Goal: Complete application form

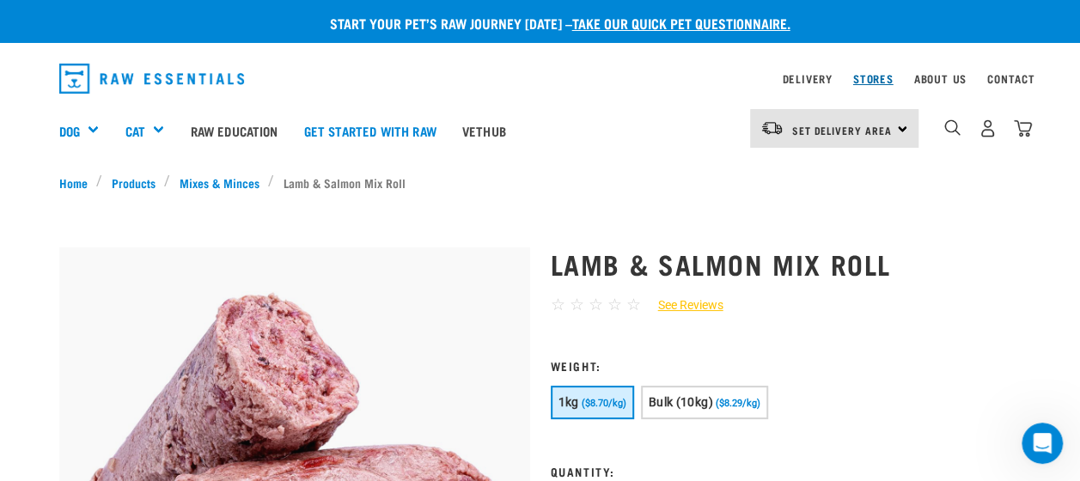
click at [879, 76] on link "Stores" at bounding box center [873, 79] width 40 height 6
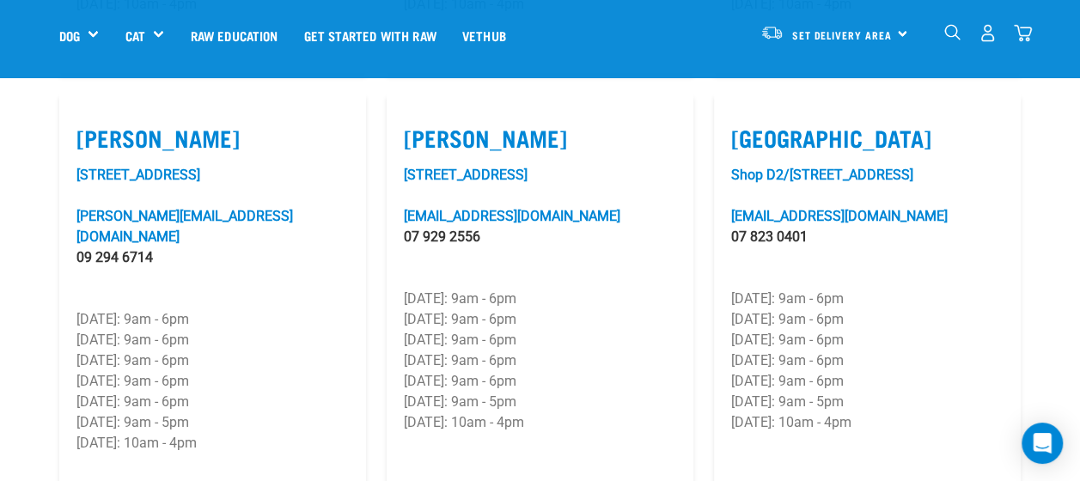
scroll to position [1764, 0]
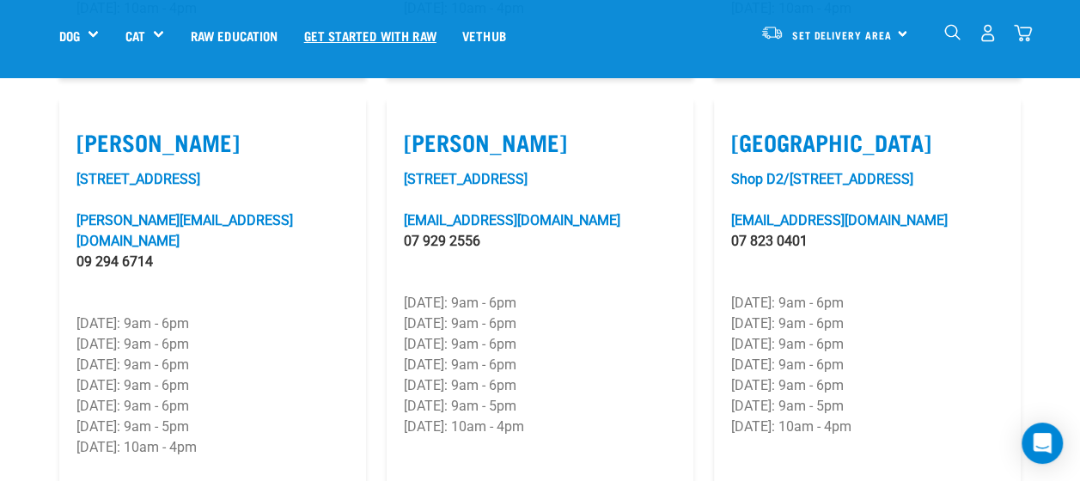
click at [393, 27] on link "Get started with Raw" at bounding box center [370, 35] width 158 height 69
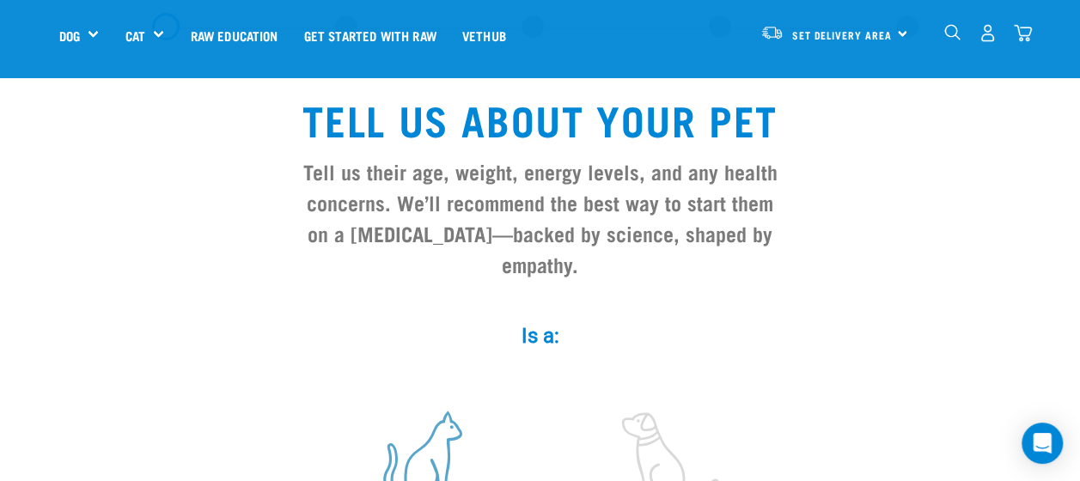
scroll to position [258, 0]
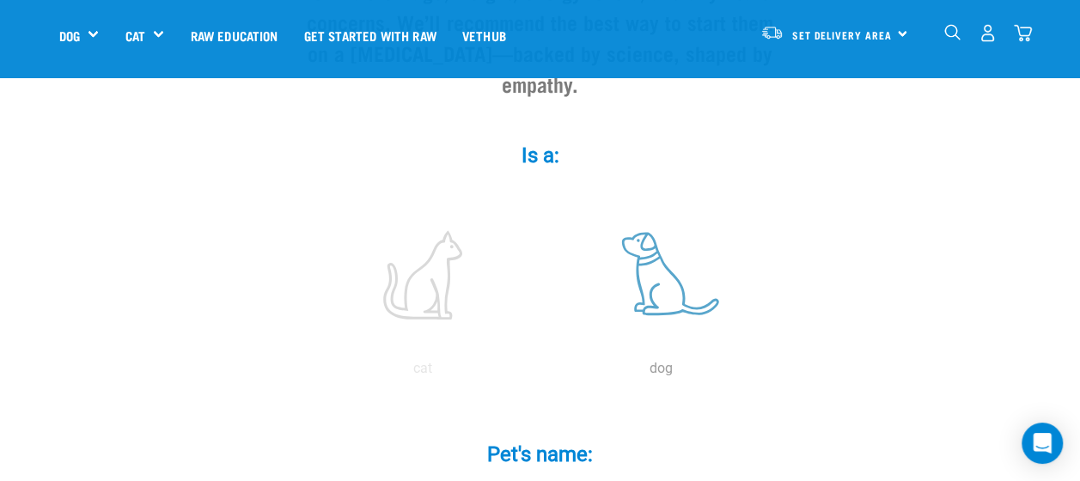
click at [672, 232] on label at bounding box center [661, 275] width 232 height 146
click at [542, 373] on input "radio" at bounding box center [542, 373] width 0 height 0
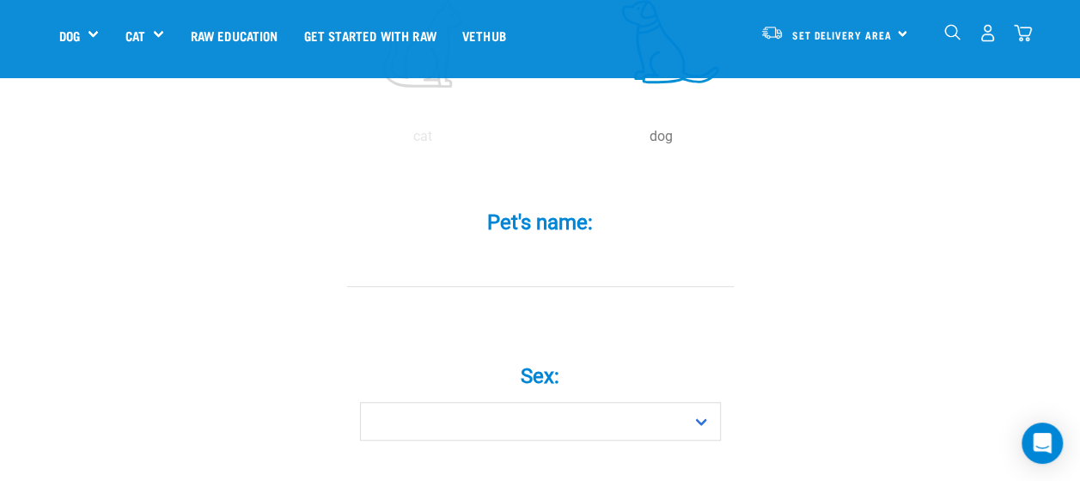
scroll to position [515, 0]
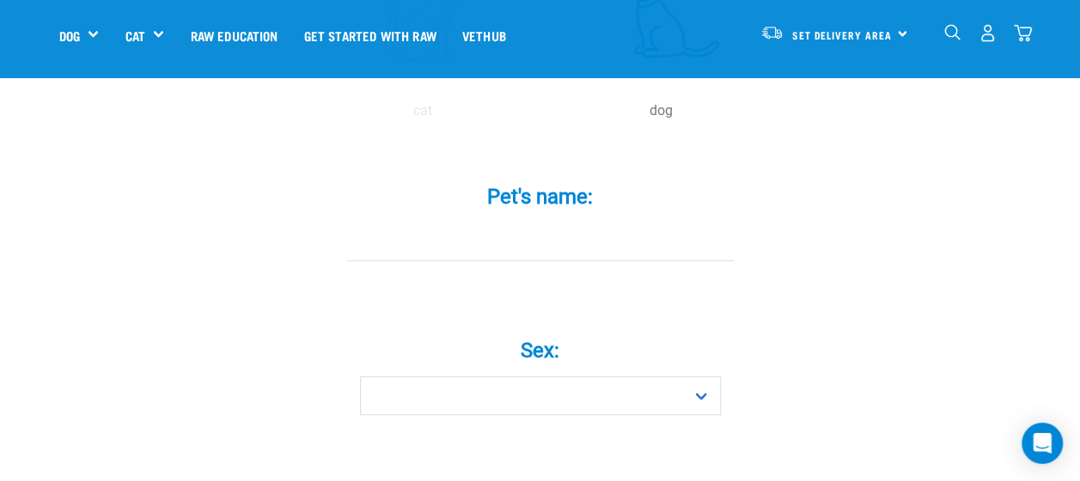
click at [588, 254] on div "Pet's name: *" at bounding box center [540, 224] width 515 height 126
click at [581, 222] on input "Pet's name: *" at bounding box center [540, 241] width 386 height 39
type input "JD"
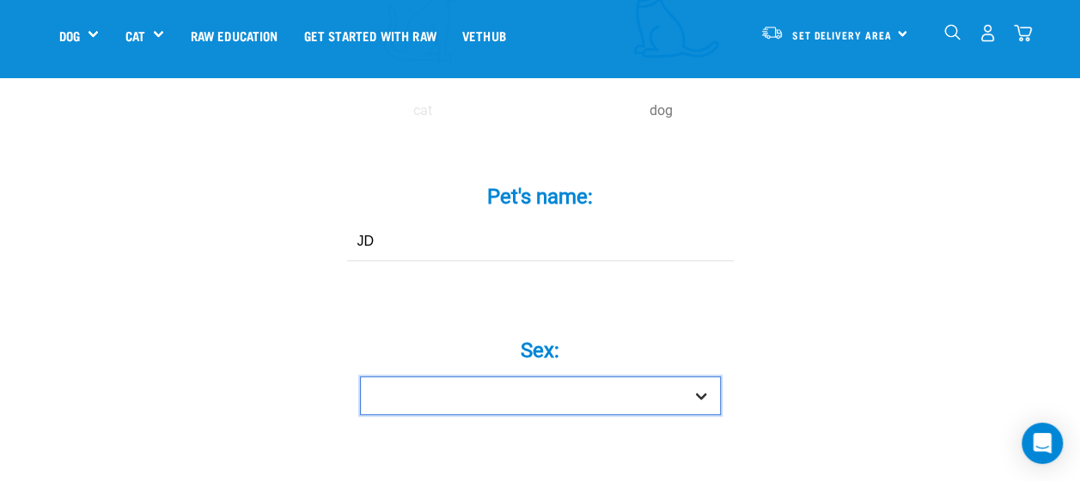
click at [706, 376] on select "Boy Girl" at bounding box center [540, 395] width 361 height 39
select select "boy"
click at [360, 376] on select "Boy Girl" at bounding box center [540, 395] width 361 height 39
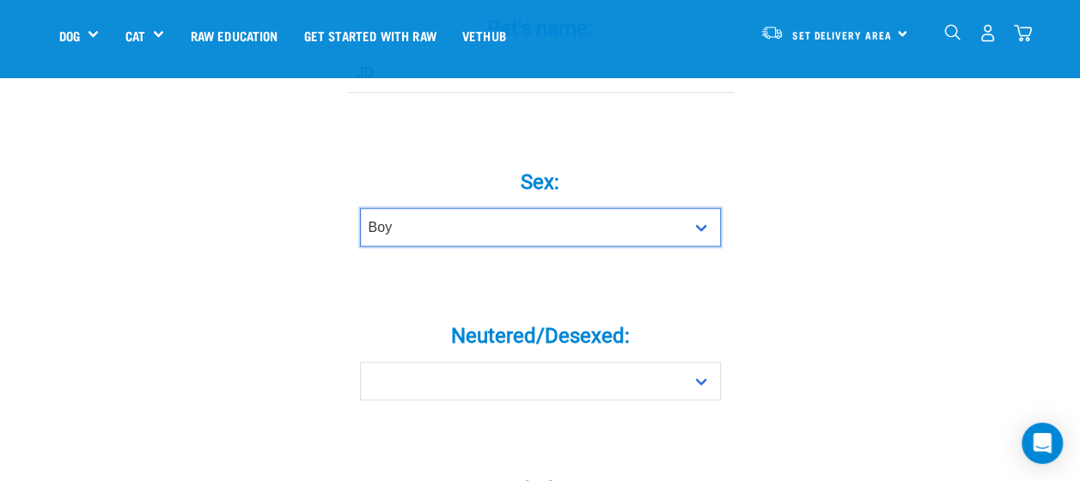
scroll to position [687, 0]
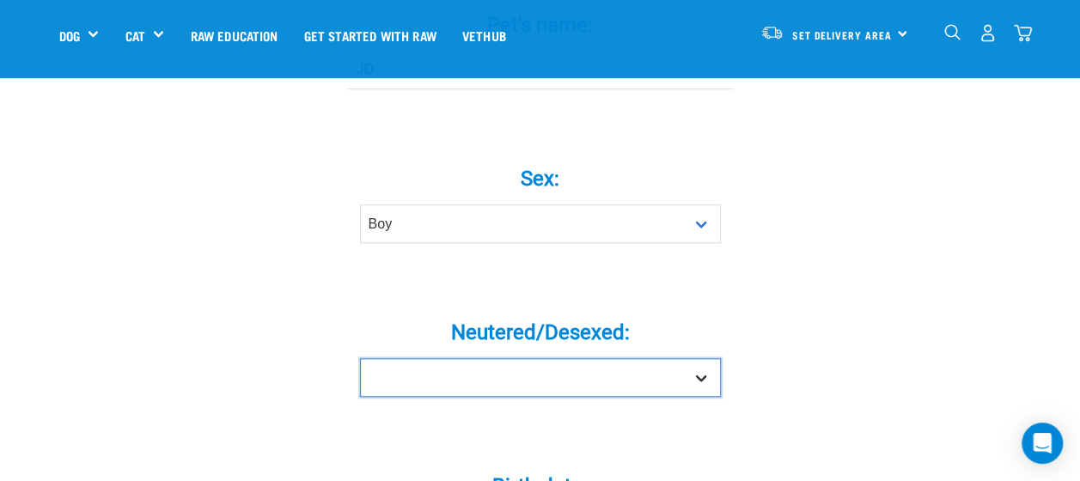
click at [692, 358] on select "Yes No" at bounding box center [540, 377] width 361 height 39
select select "no"
click at [360, 358] on select "Yes No" at bounding box center [540, 377] width 361 height 39
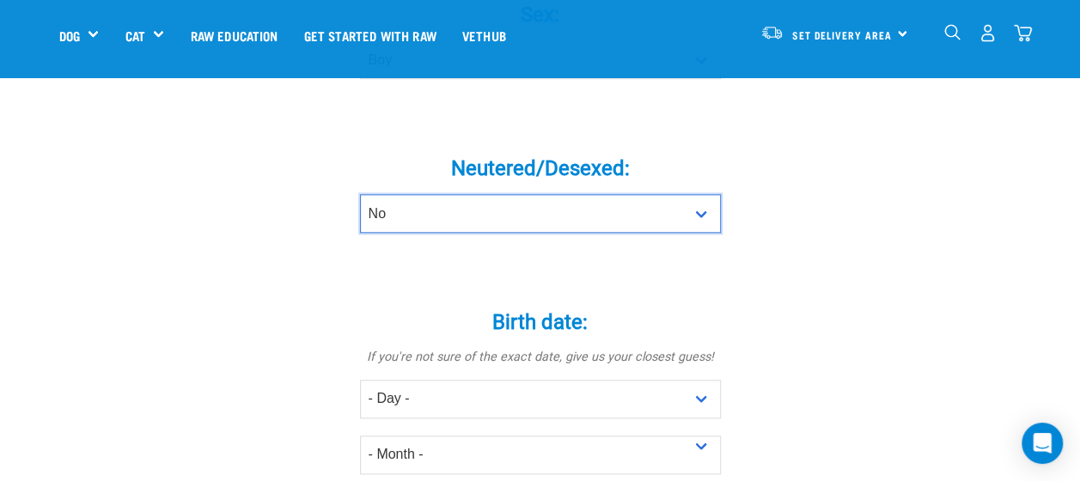
scroll to position [859, 0]
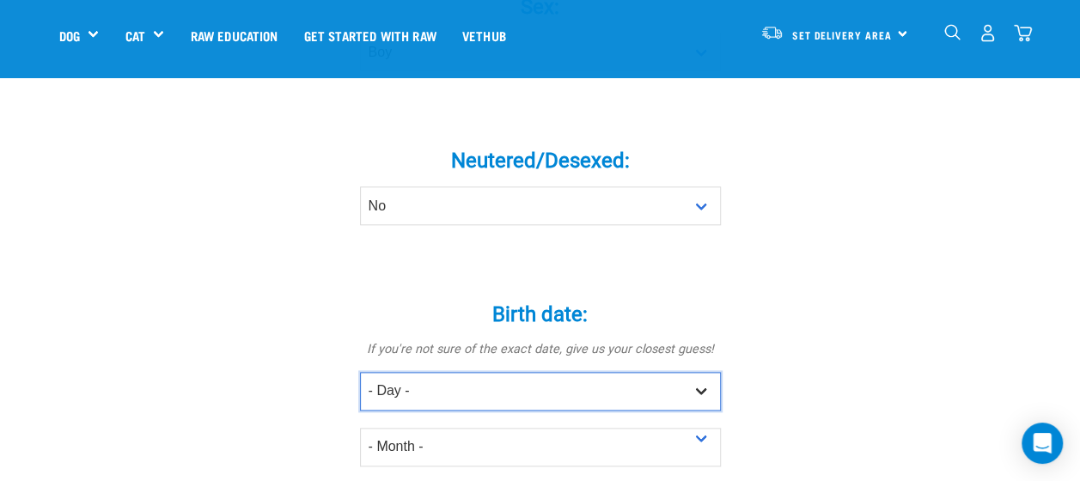
click at [701, 372] on select "- Day - 1 2 3 4 5 6 7 8 9 10 11 12 13 14 15 16 17 18 19 20 21 22 23 24 25 26 27" at bounding box center [540, 391] width 361 height 39
select select "22"
click at [360, 372] on select "- Day - 1 2 3 4 5 6 7 8 9 10 11 12 13 14 15 16 17 18 19 20 21 22 23 24 25 26 27" at bounding box center [540, 391] width 361 height 39
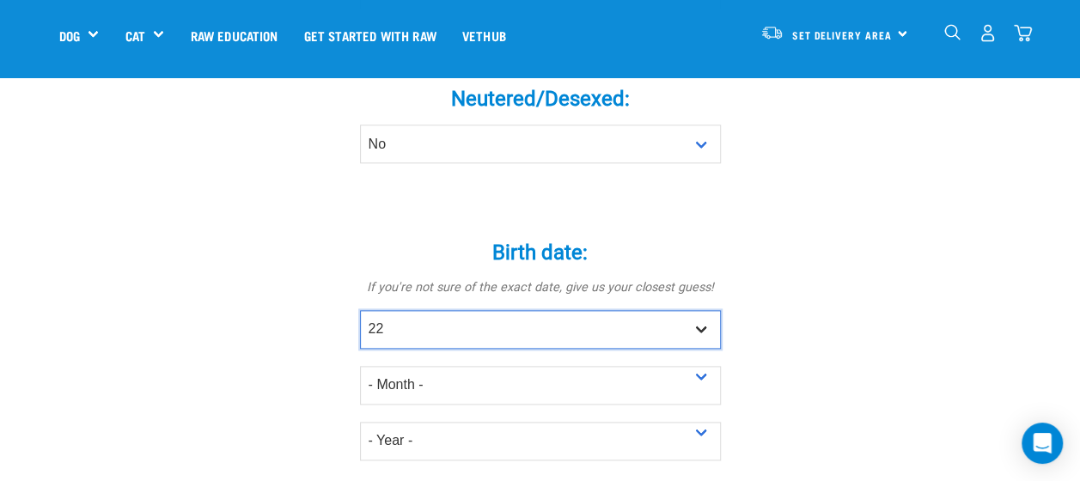
scroll to position [945, 0]
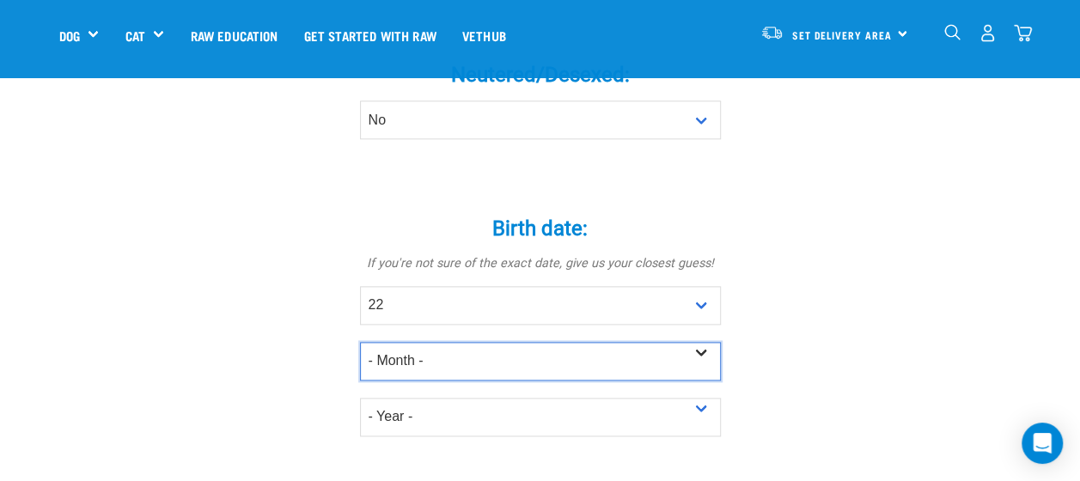
click at [699, 342] on select "- Month - January February March April May June July August September October N…" at bounding box center [540, 361] width 361 height 39
select select "April"
click at [360, 342] on select "- Month - January February March April May June July August September October N…" at bounding box center [540, 361] width 361 height 39
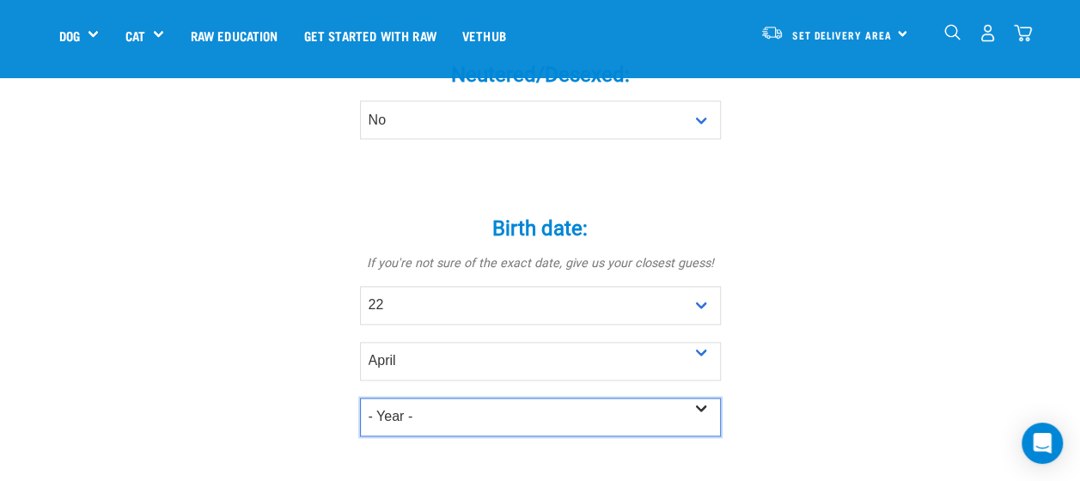
click at [700, 398] on select "- Year - 2025 2024 2023 2022 2021 2020 2019 2018 2017 2016 2015 2014 2013 2012" at bounding box center [540, 417] width 361 height 39
select select "2025"
click at [360, 398] on select "- Year - 2025 2024 2023 2022 2021 2020 2019 2018 2017 2016 2015 2014 2013 2012" at bounding box center [540, 417] width 361 height 39
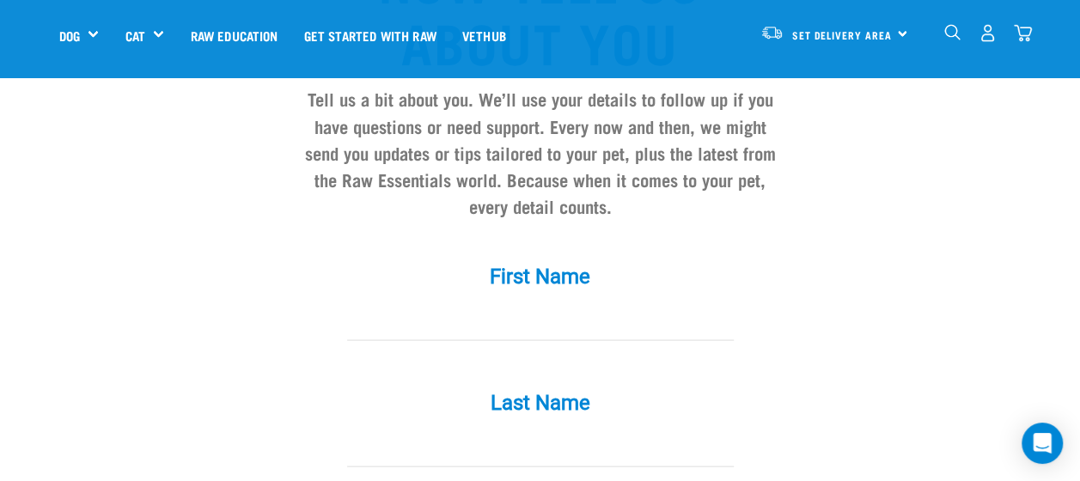
scroll to position [1546, 0]
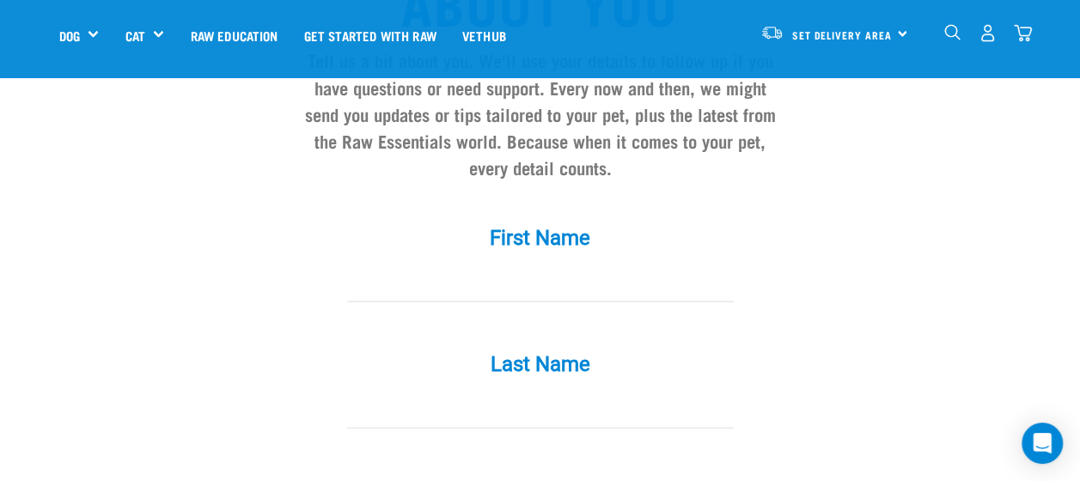
click at [542, 263] on input "First Name *" at bounding box center [540, 282] width 386 height 39
type input "Mary"
click at [529, 389] on input "Last Name *" at bounding box center [540, 408] width 386 height 39
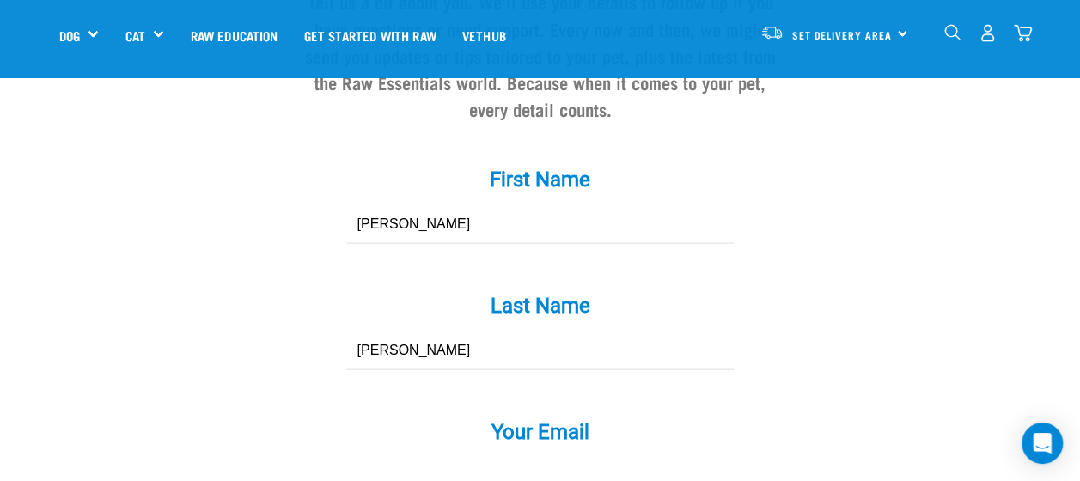
scroll to position [1632, 0]
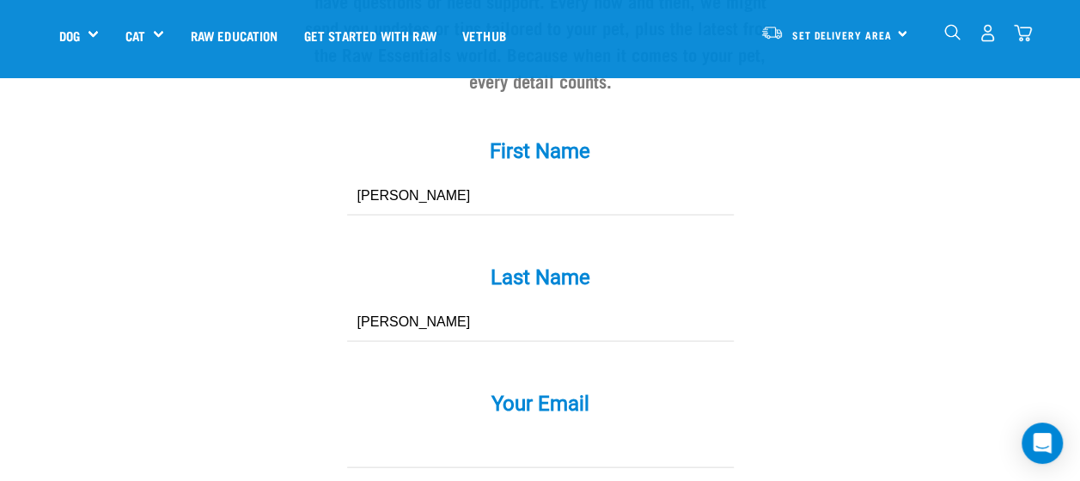
type input "Houlihan"
click at [491, 429] on input "Your Email *" at bounding box center [540, 448] width 386 height 39
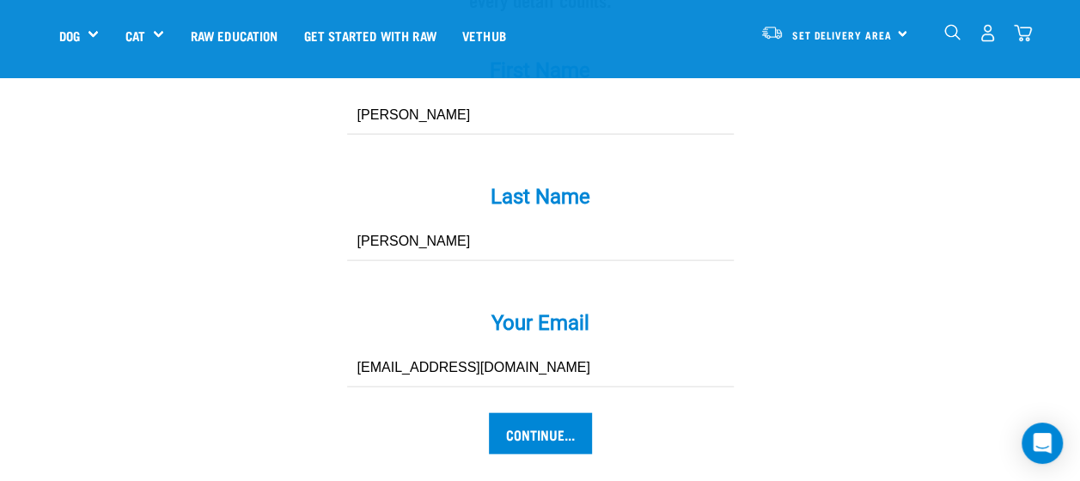
scroll to position [1803, 0]
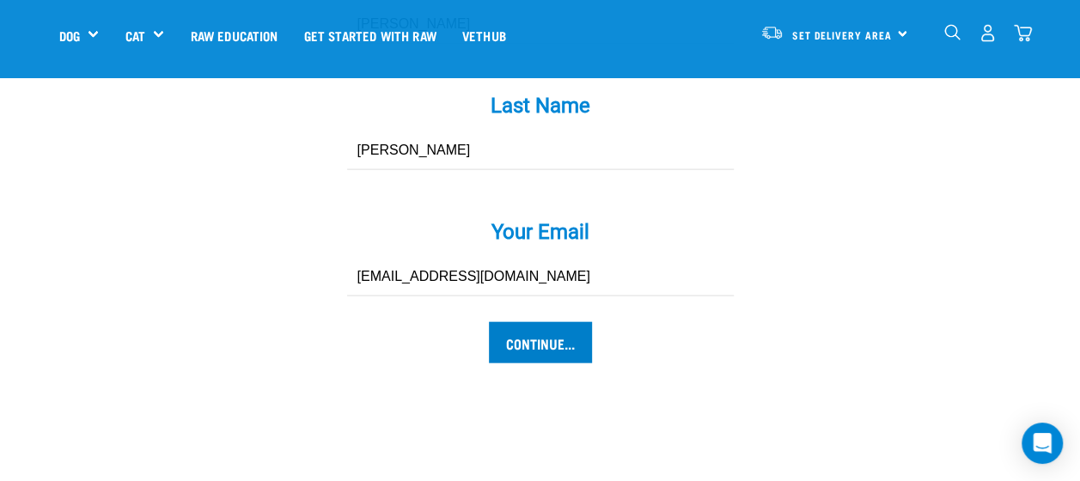
type input "[EMAIL_ADDRESS][DOMAIN_NAME]"
click at [544, 322] on input "Continue..." at bounding box center [540, 342] width 103 height 41
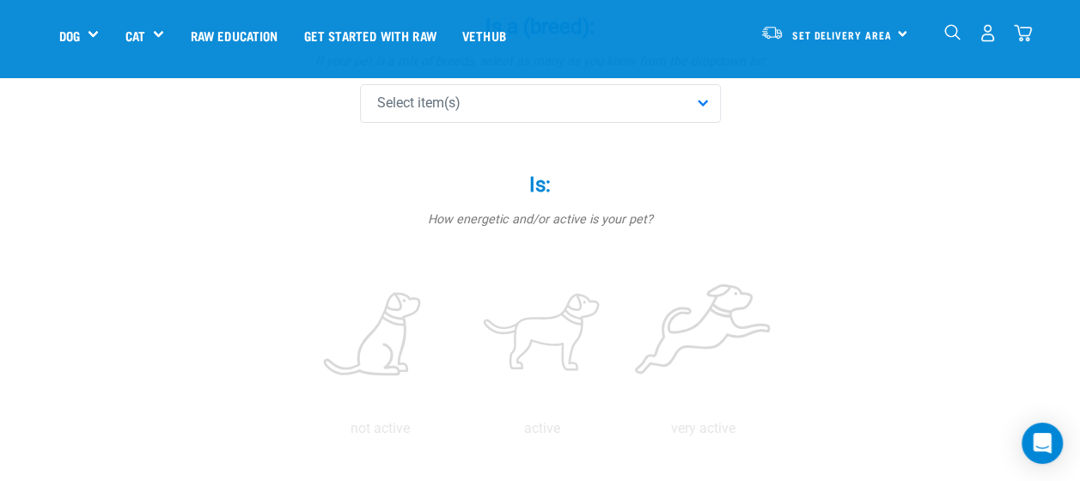
scroll to position [172, 0]
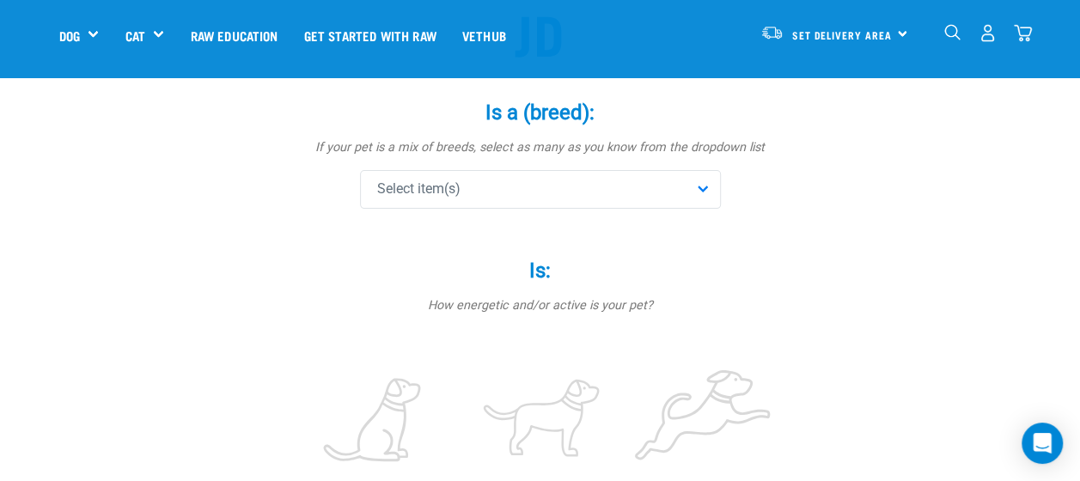
click at [700, 196] on div "Select item(s)" at bounding box center [540, 189] width 361 height 39
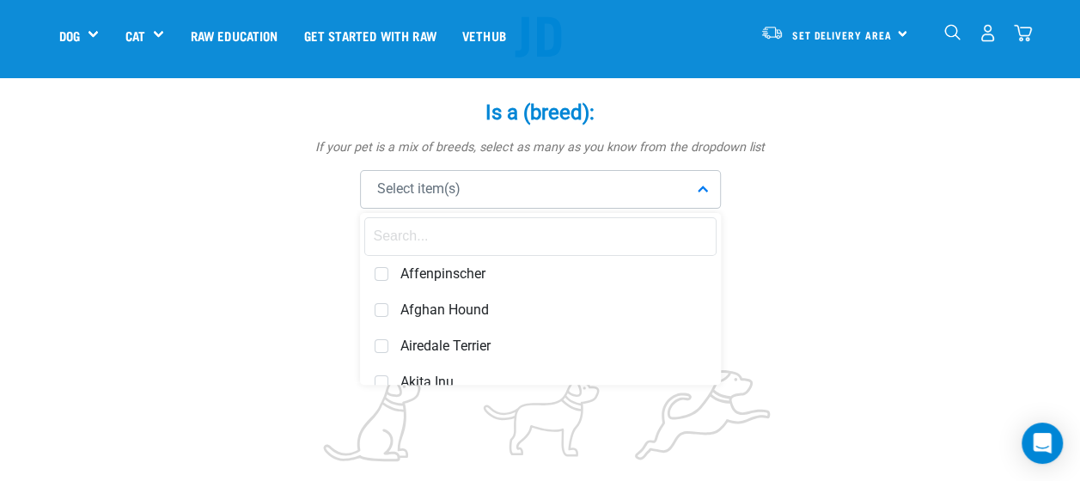
click at [508, 232] on input "text" at bounding box center [540, 236] width 352 height 39
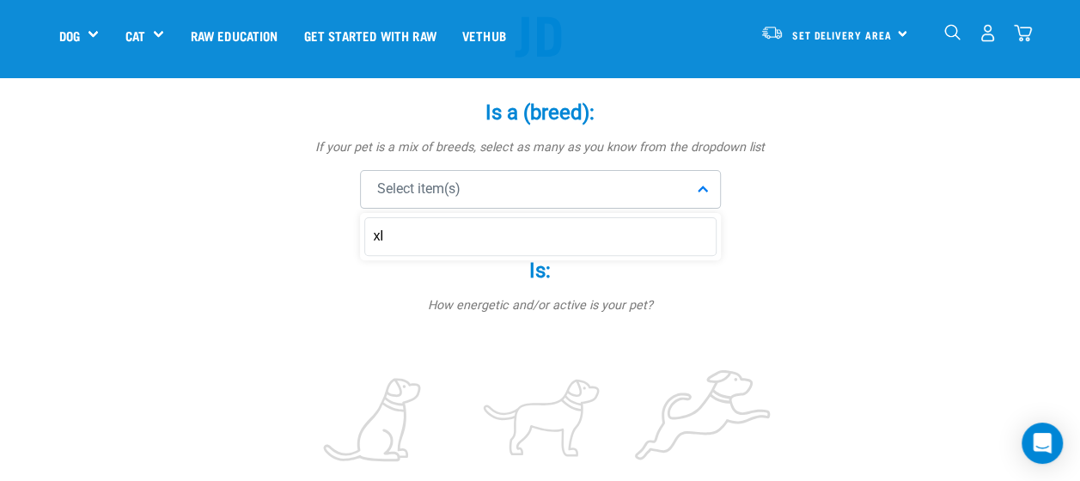
type input "x"
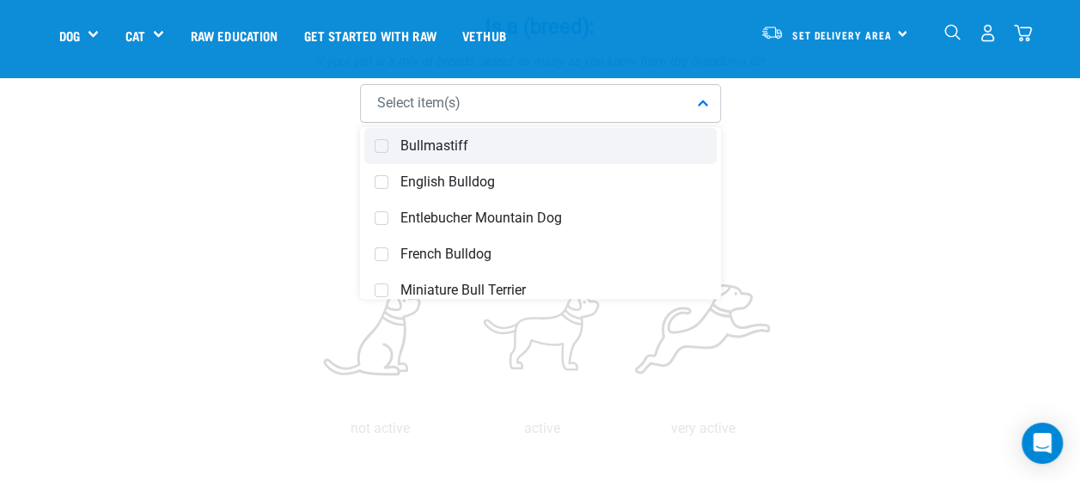
scroll to position [64, 0]
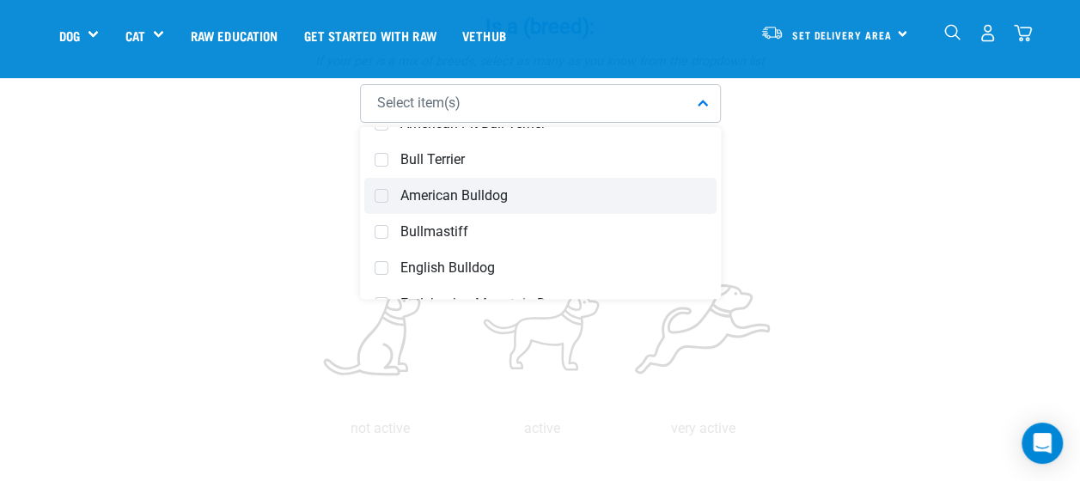
type input "bu"
click at [383, 192] on span at bounding box center [381, 196] width 14 height 14
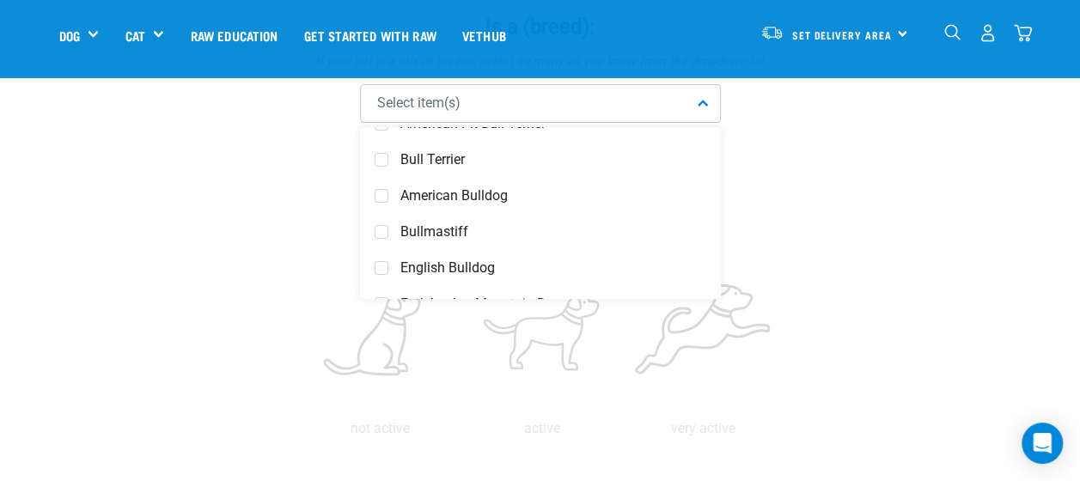
scroll to position [389, 0]
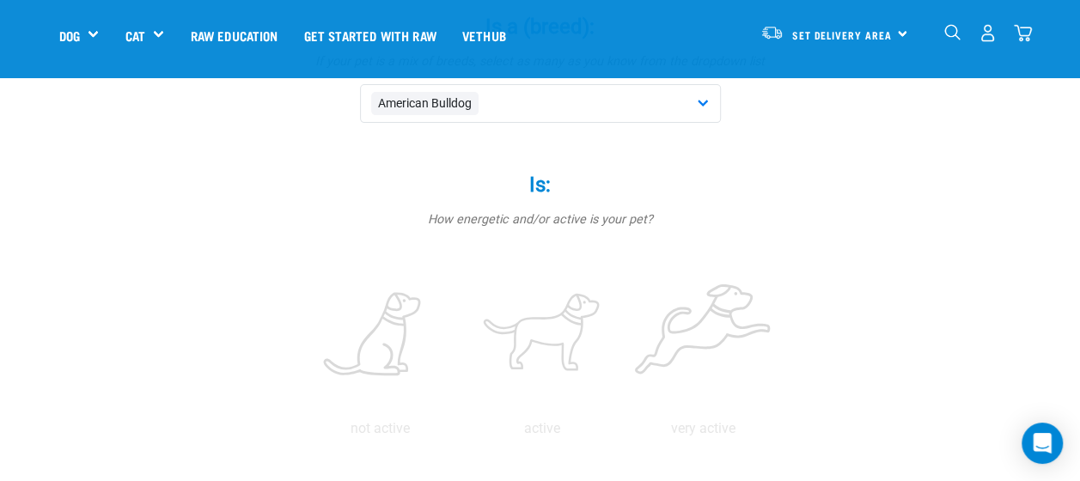
scroll to position [344, 0]
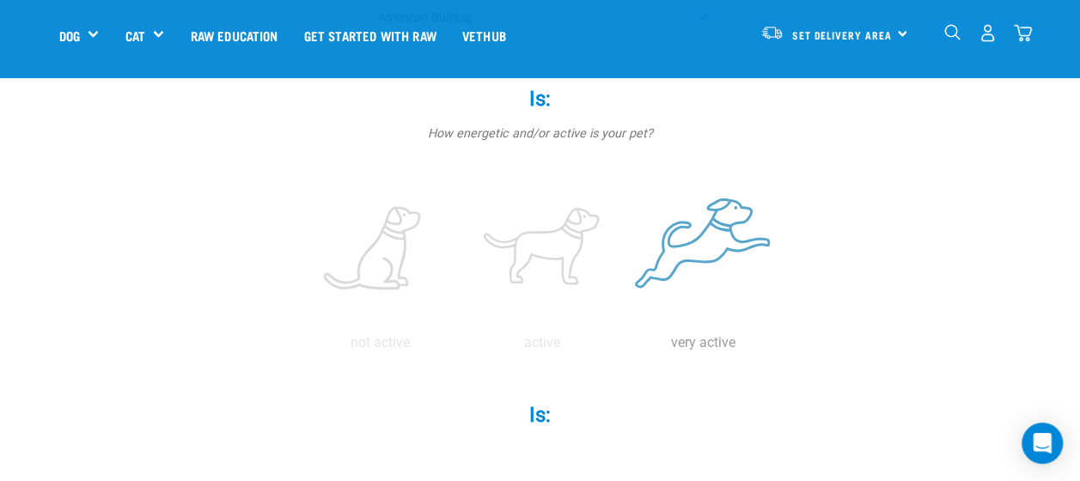
click at [701, 242] on label at bounding box center [703, 249] width 155 height 146
click at [623, 347] on input "radio" at bounding box center [623, 347] width 0 height 0
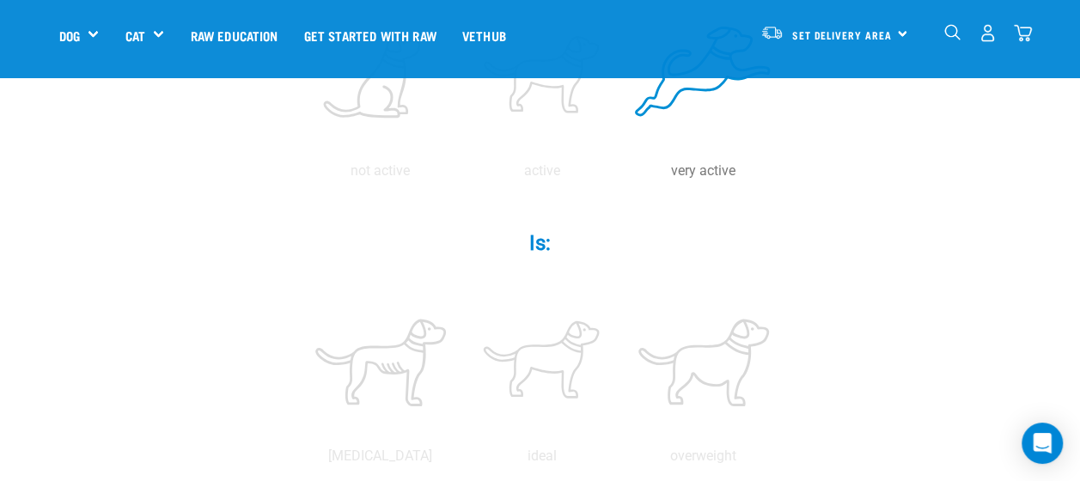
scroll to position [601, 0]
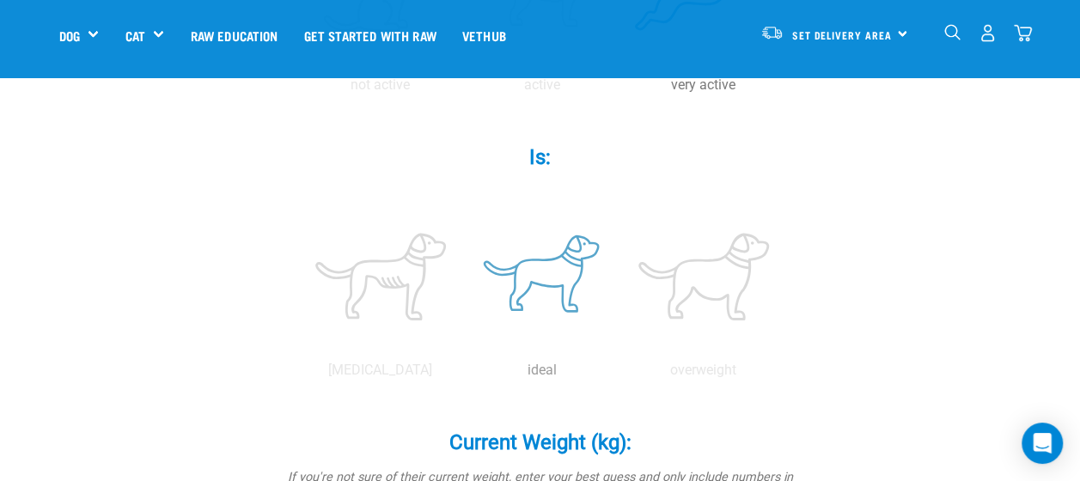
click at [523, 278] on label at bounding box center [542, 277] width 155 height 146
click at [461, 374] on input "radio" at bounding box center [461, 374] width 0 height 0
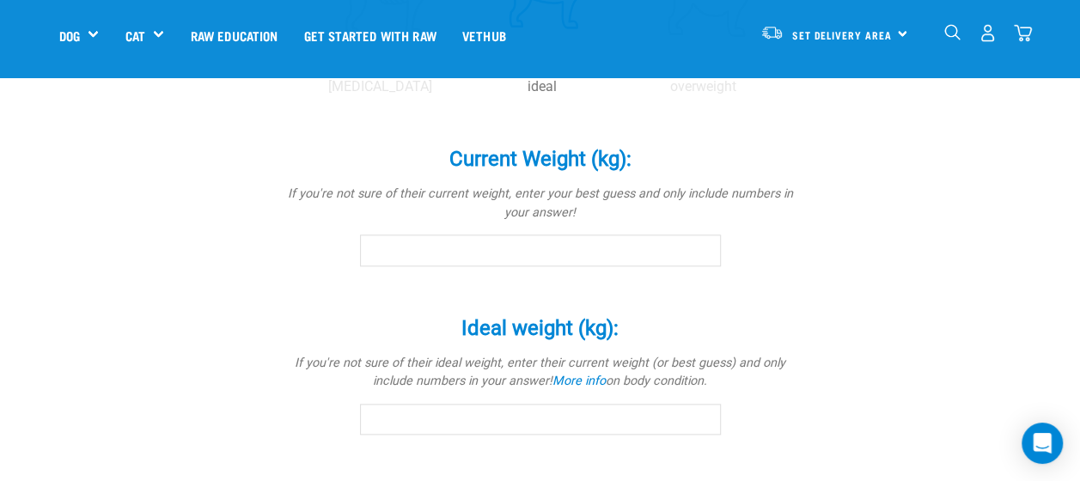
scroll to position [859, 0]
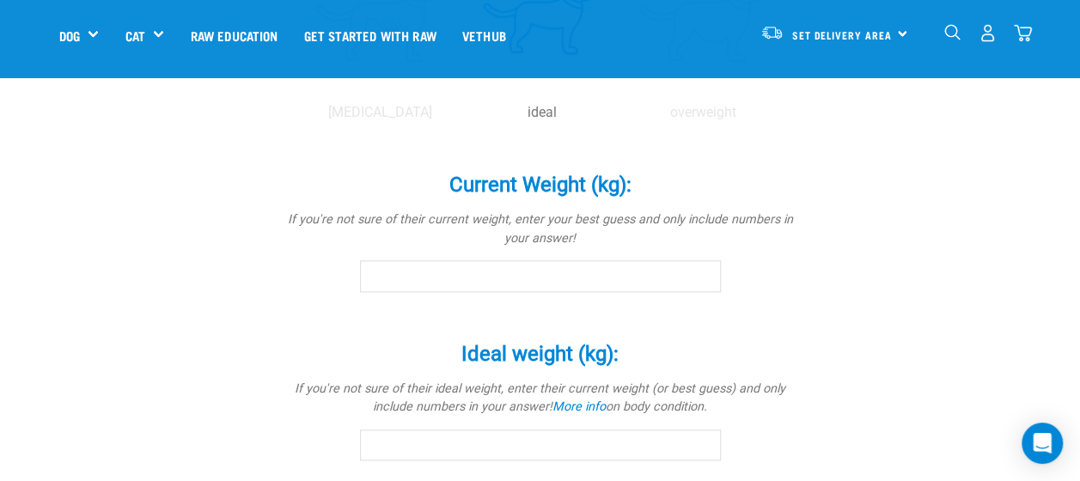
click at [581, 263] on input "Current Weight (kg): *" at bounding box center [540, 275] width 361 height 31
type input "15"
click at [551, 447] on input "Ideal weight (kg): *" at bounding box center [540, 444] width 361 height 31
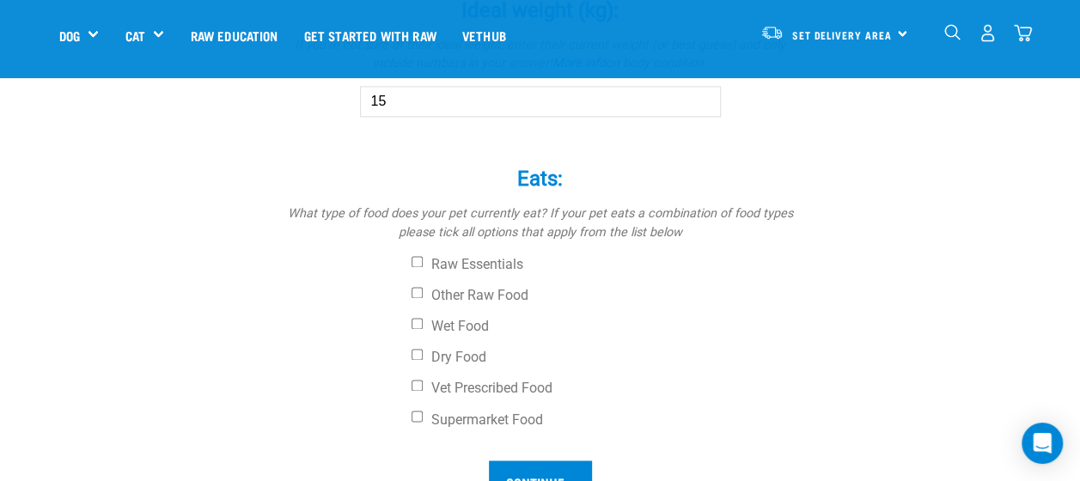
scroll to position [1288, 0]
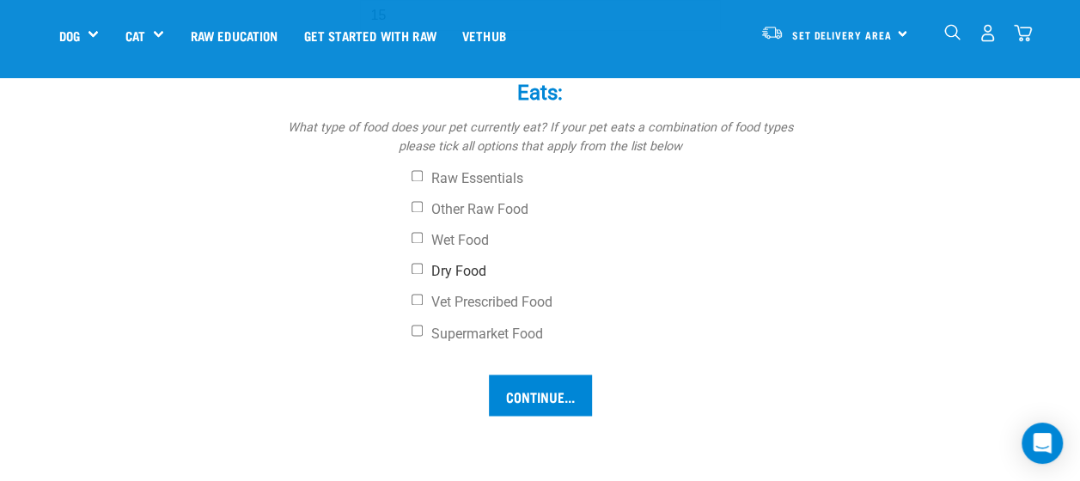
type input "15"
click at [418, 265] on input "Dry Food" at bounding box center [416, 268] width 11 height 11
checkbox input "true"
click at [552, 398] on input "Continue..." at bounding box center [540, 394] width 103 height 41
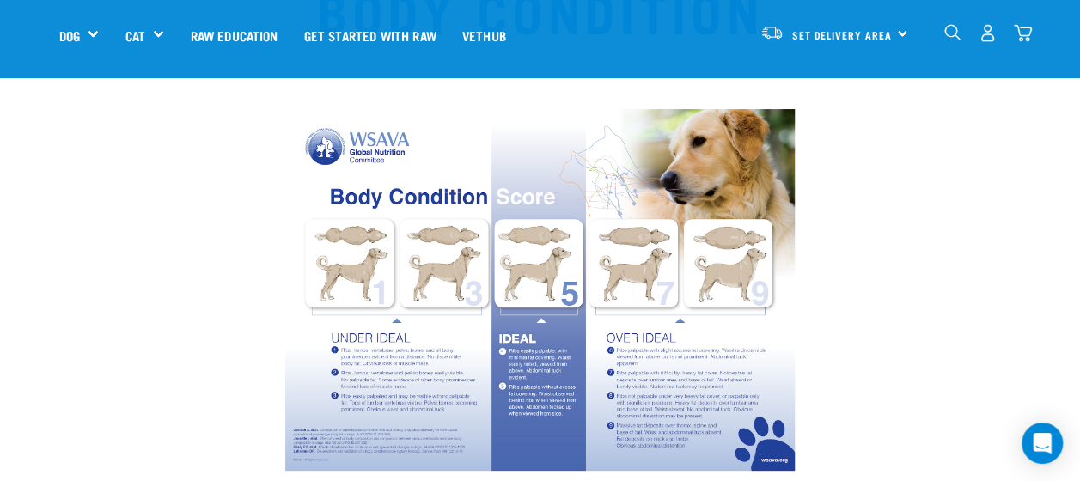
scroll to position [86, 0]
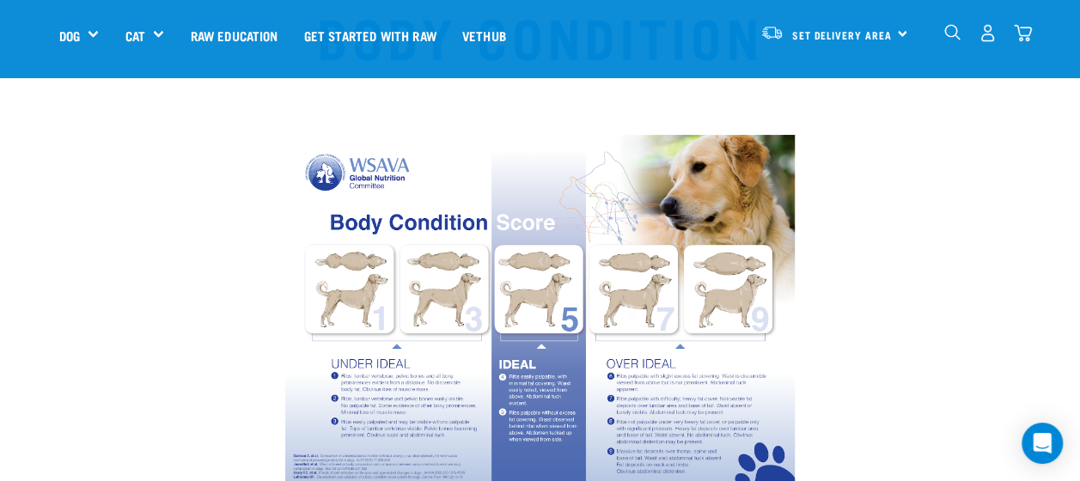
click at [532, 286] on img at bounding box center [539, 316] width 509 height 362
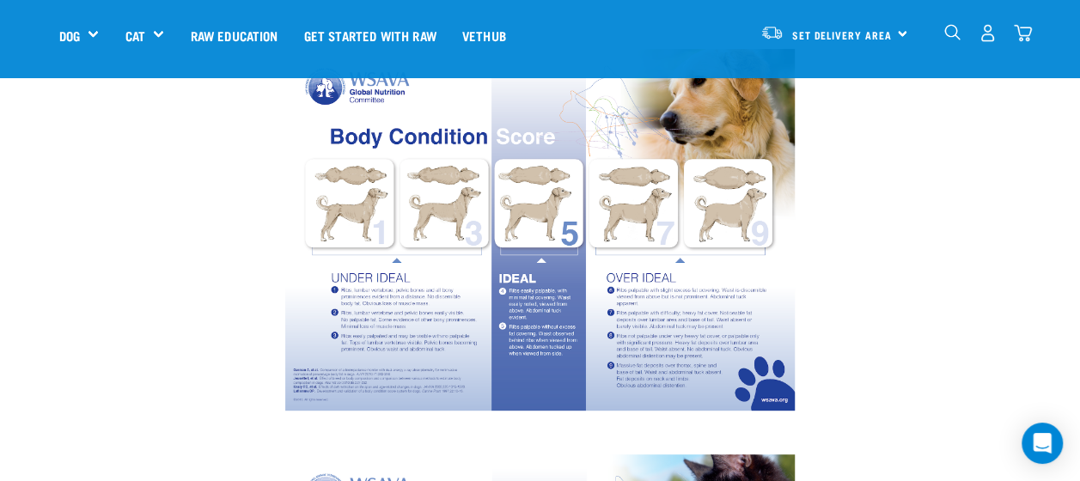
click at [538, 211] on img at bounding box center [539, 230] width 509 height 362
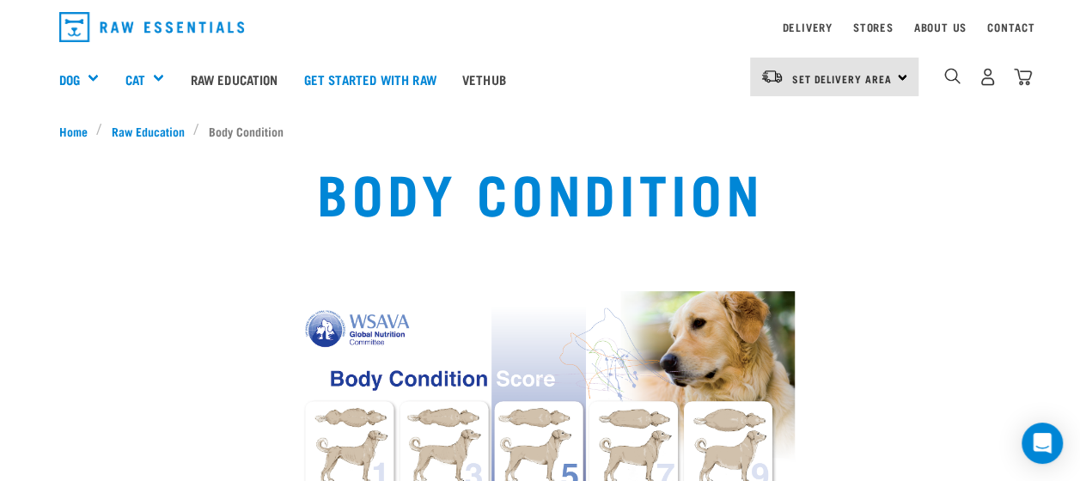
scroll to position [0, 0]
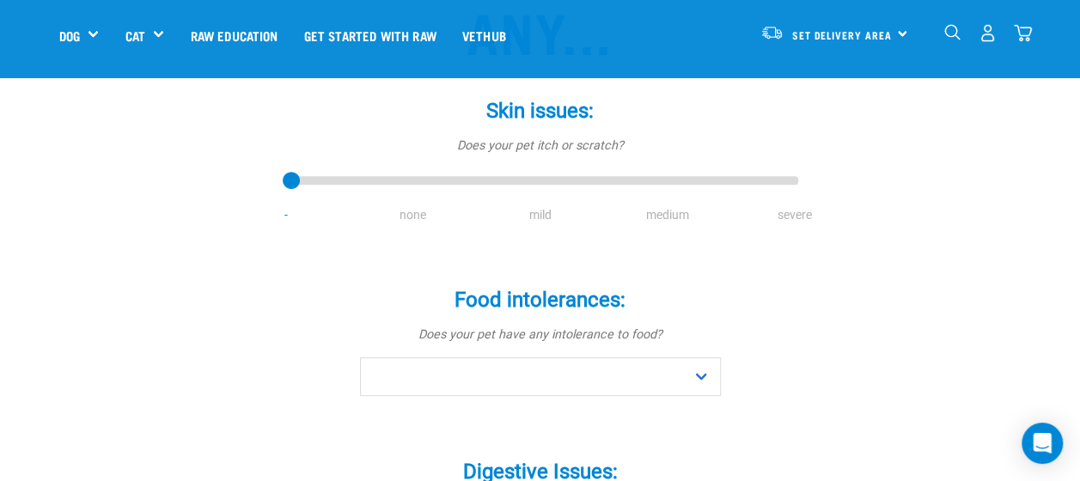
scroll to position [344, 0]
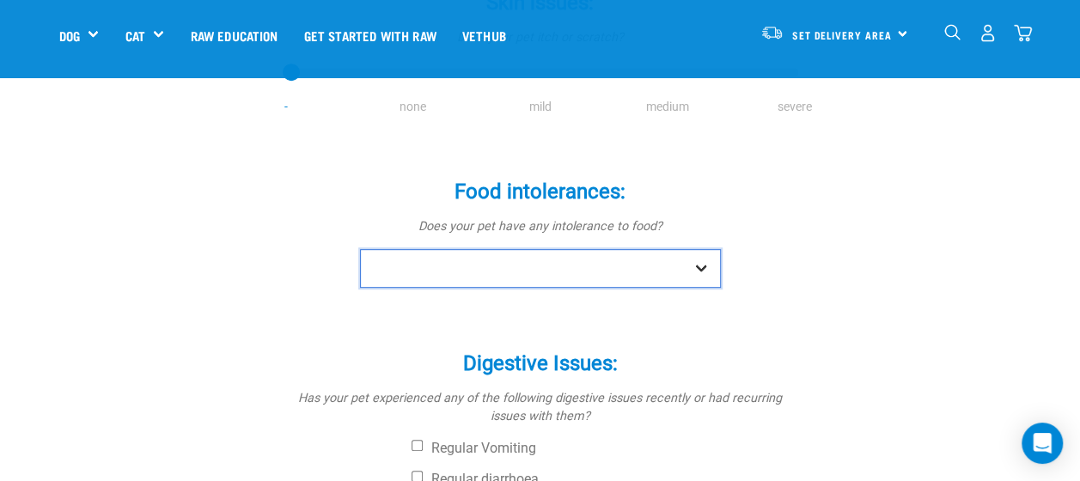
click at [694, 266] on select "No Yes" at bounding box center [540, 268] width 361 height 39
select select "no"
click at [360, 249] on select "No Yes" at bounding box center [540, 268] width 361 height 39
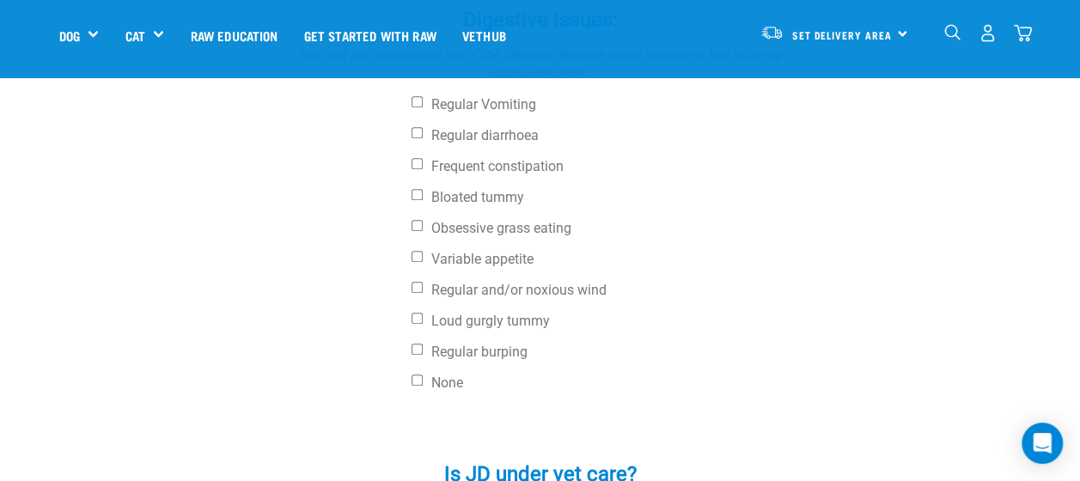
scroll to position [773, 0]
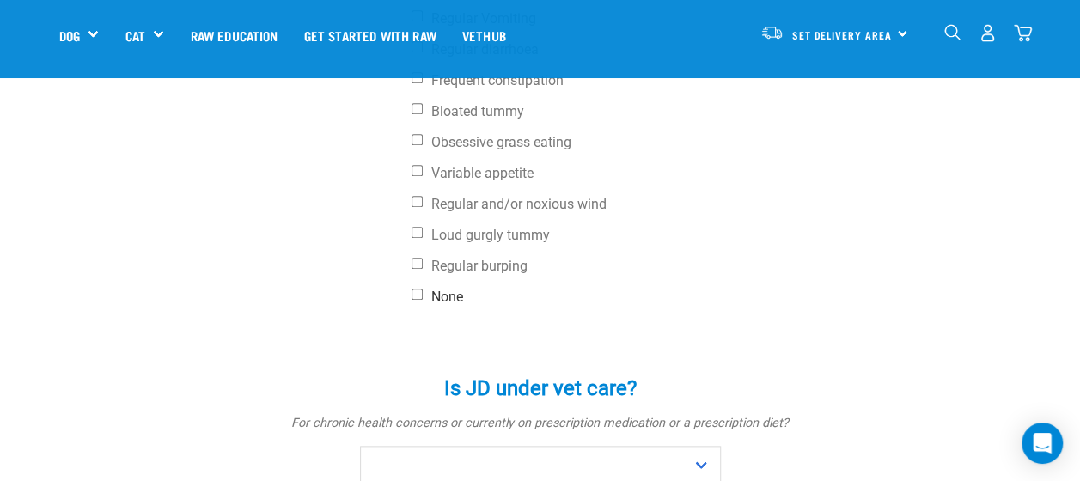
click at [423, 289] on label "None" at bounding box center [604, 297] width 386 height 17
click at [423, 289] on input "None" at bounding box center [416, 294] width 11 height 11
checkbox input "true"
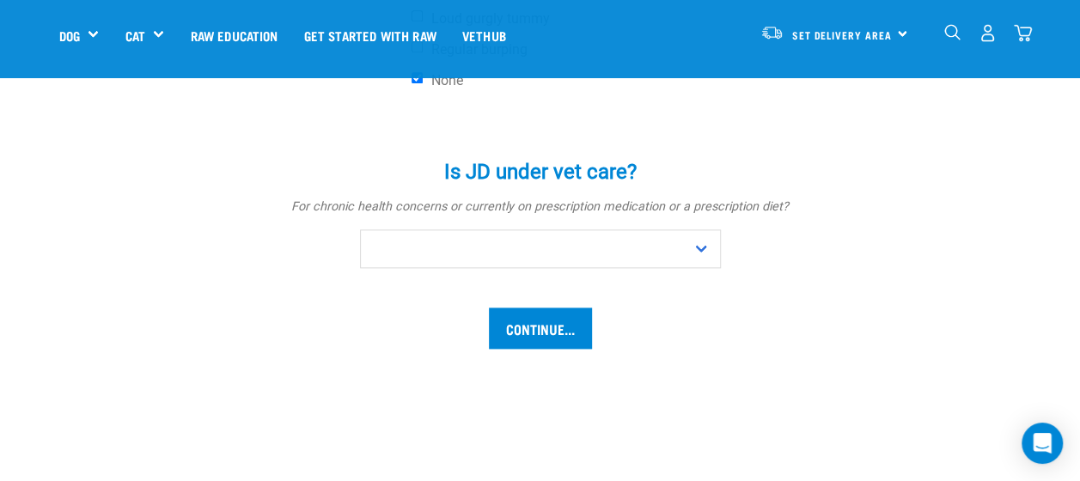
scroll to position [1031, 0]
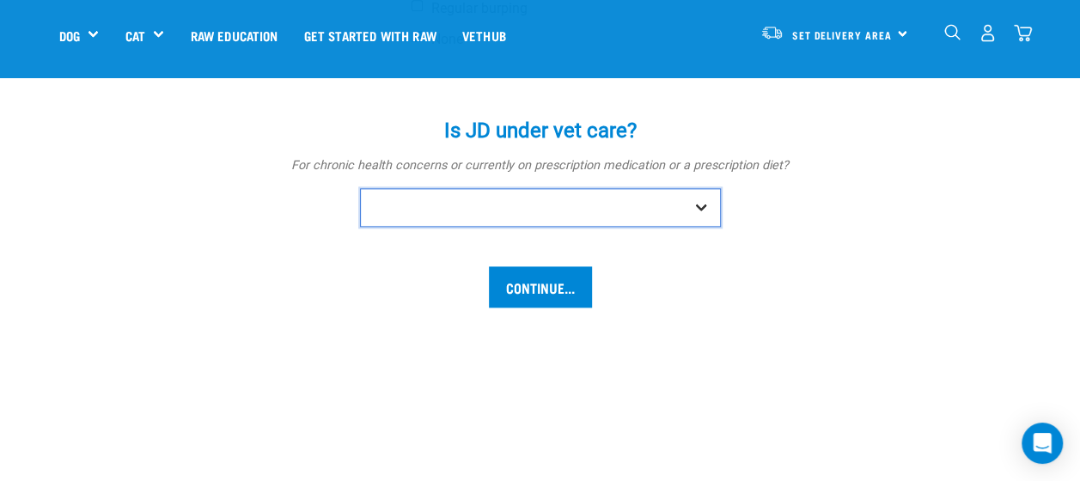
click at [702, 210] on select "No Yes" at bounding box center [540, 207] width 361 height 39
click at [360, 188] on select "No Yes" at bounding box center [540, 207] width 361 height 39
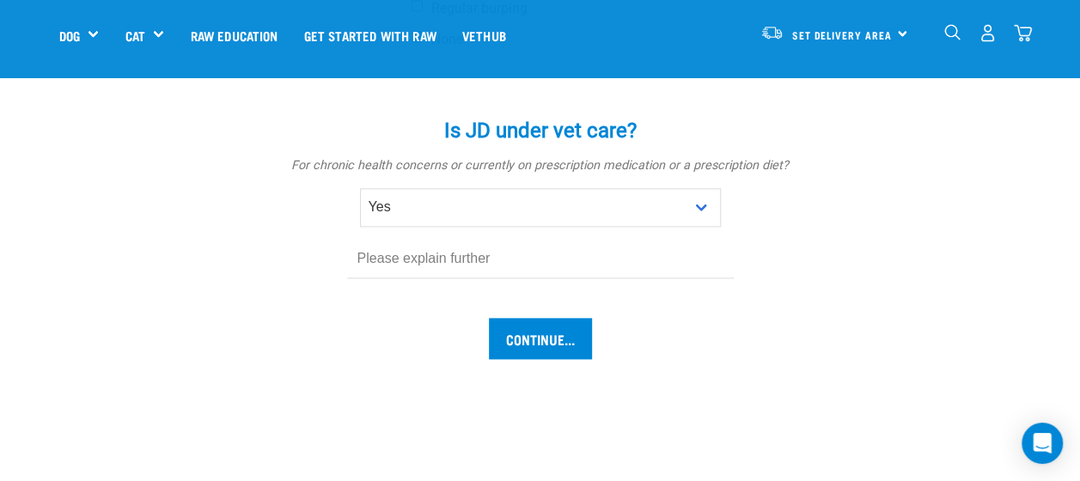
click at [689, 265] on input "text" at bounding box center [540, 259] width 386 height 39
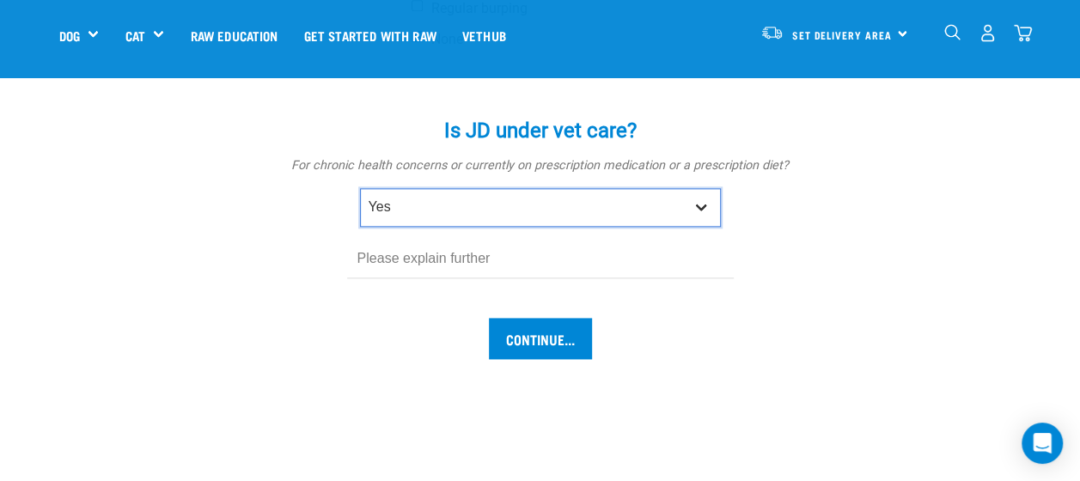
click at [696, 202] on select "No Yes" at bounding box center [540, 207] width 361 height 39
select select "no"
click at [360, 188] on select "No Yes" at bounding box center [540, 207] width 361 height 39
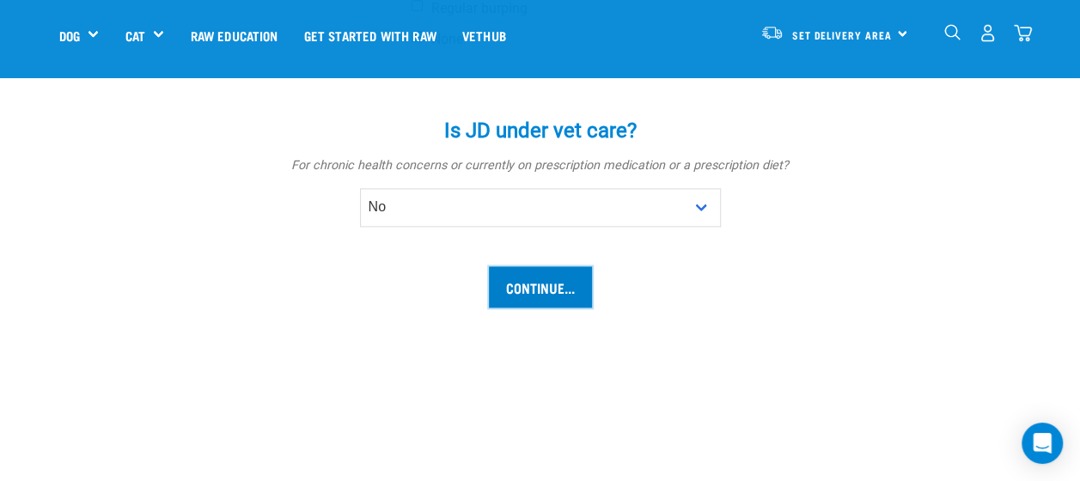
click at [527, 278] on input "Continue..." at bounding box center [540, 286] width 103 height 41
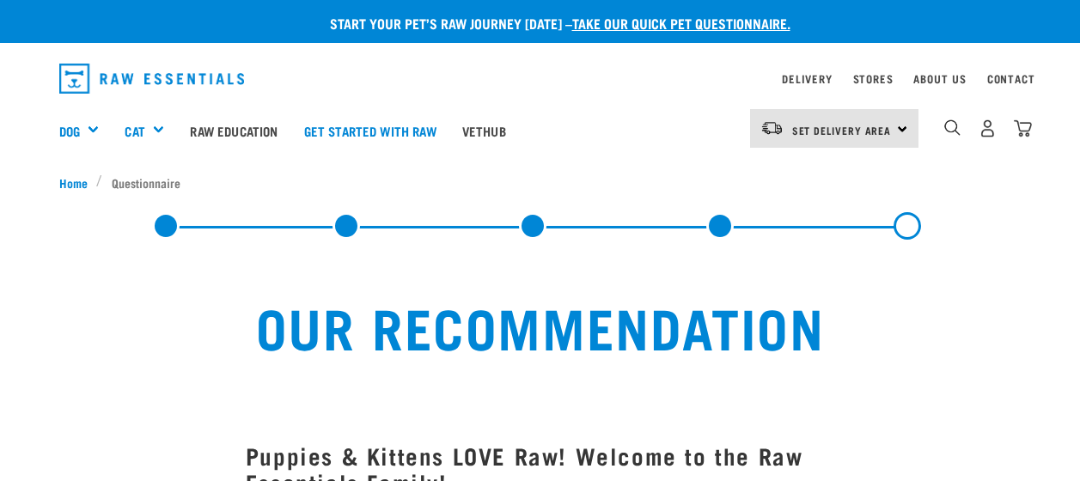
select select "19645"
